Goal: Find specific page/section: Find specific page/section

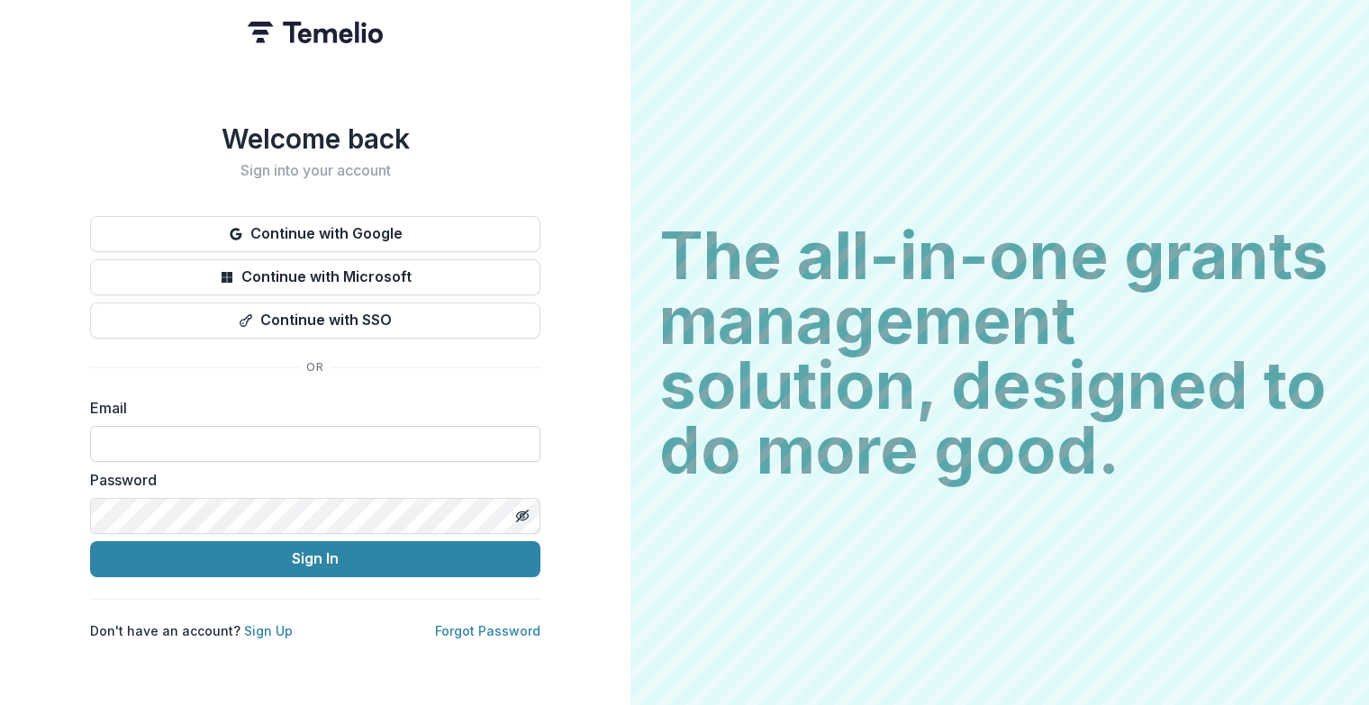
click at [196, 426] on input at bounding box center [315, 444] width 450 height 36
click at [266, 433] on input at bounding box center [315, 444] width 450 height 36
type input "**********"
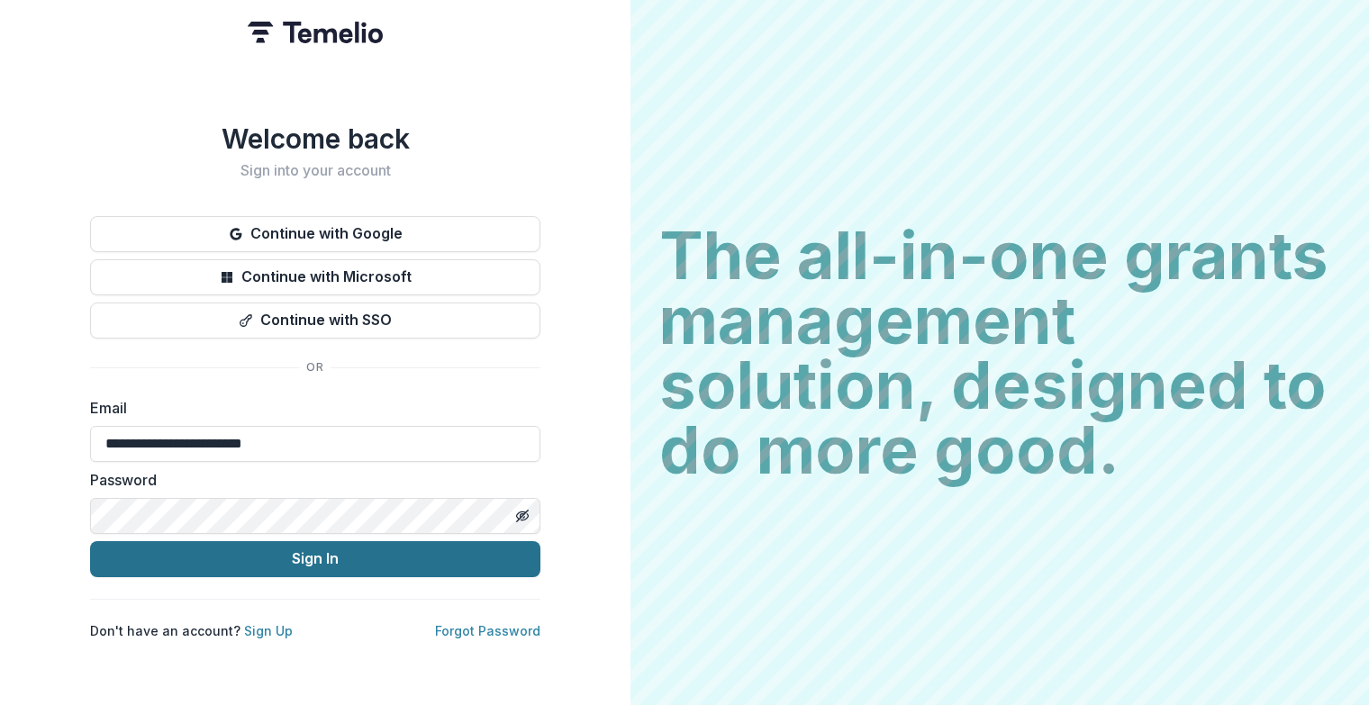
click at [259, 561] on button "Sign In" at bounding box center [315, 559] width 450 height 36
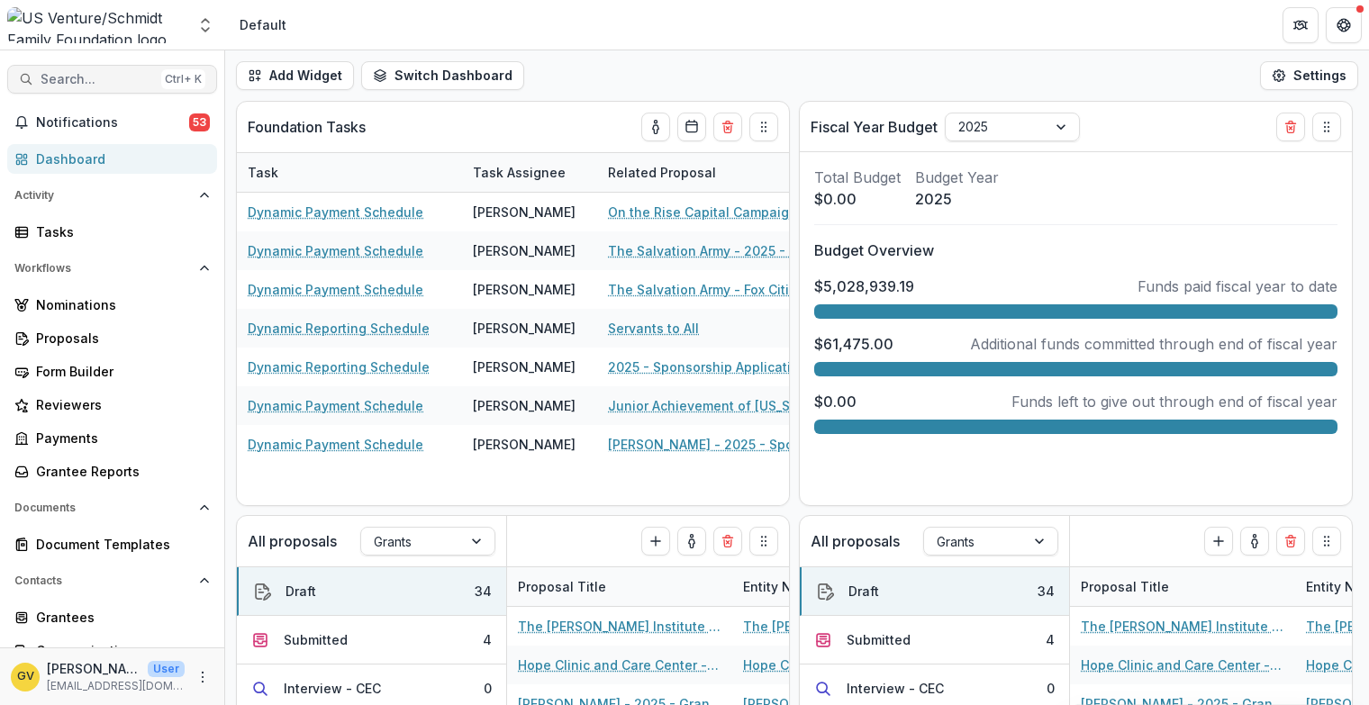
click at [81, 81] on span "Search..." at bounding box center [98, 79] width 114 height 15
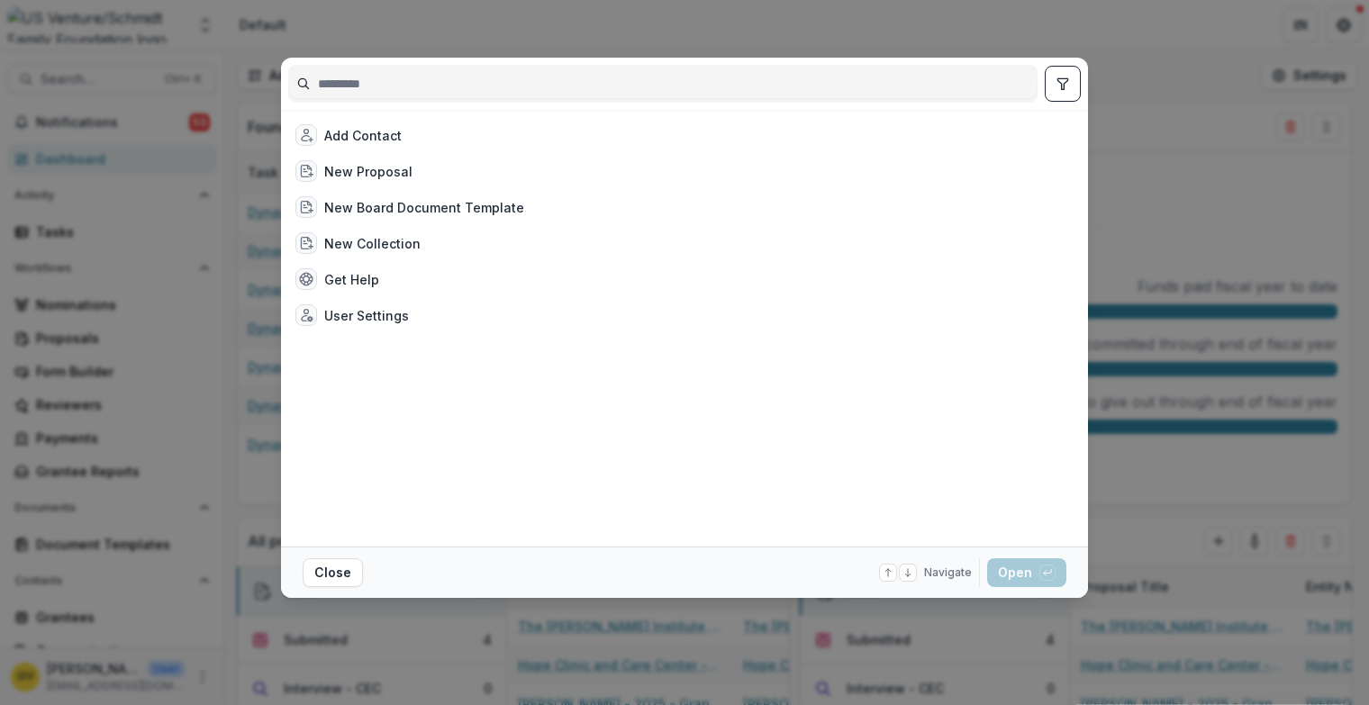
click at [390, 91] on input at bounding box center [663, 83] width 748 height 29
click at [427, 93] on input at bounding box center [663, 83] width 748 height 29
click at [1160, 61] on div "Add Contact New Proposal New Board Document Template New Collection Get Help Us…" at bounding box center [684, 352] width 1369 height 705
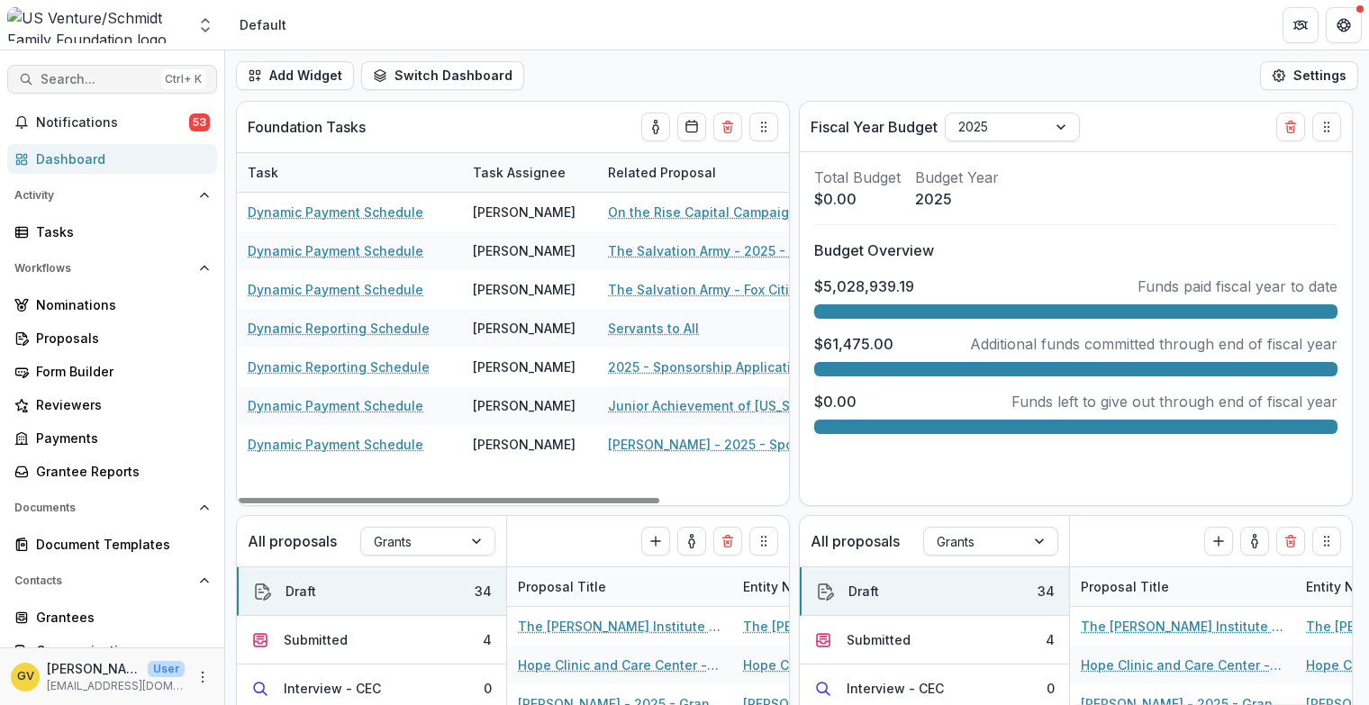
click at [96, 76] on span "Search..." at bounding box center [98, 79] width 114 height 15
